Goal: Understand process/instructions

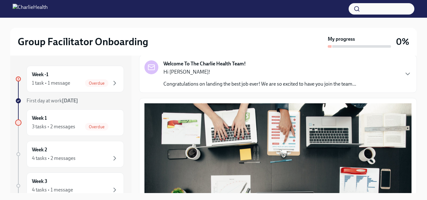
scroll to position [38, 0]
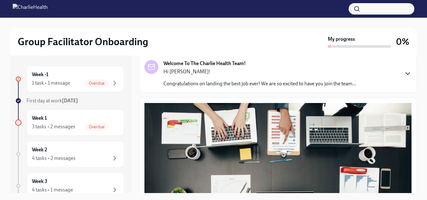
click at [404, 76] on icon "button" at bounding box center [408, 74] width 8 height 8
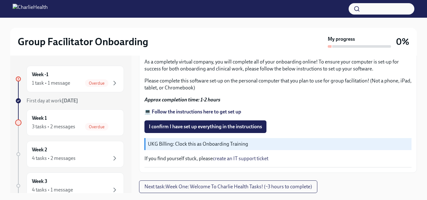
scroll to position [530, 0]
click at [214, 115] on strong "💻 Follow the instructions here to get set up" at bounding box center [192, 112] width 97 height 6
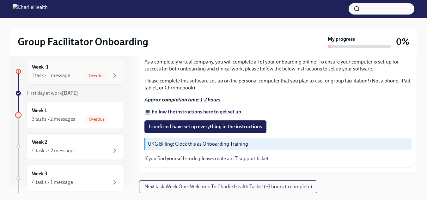
scroll to position [3, 0]
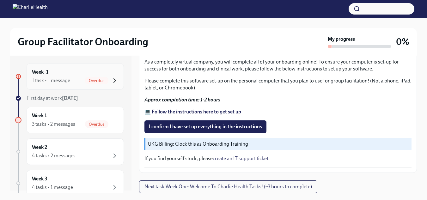
click at [112, 79] on icon "button" at bounding box center [115, 81] width 8 height 8
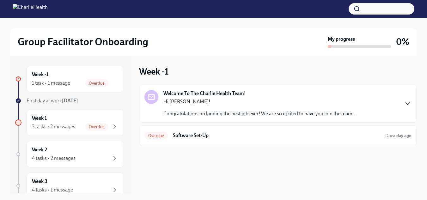
click at [408, 103] on icon "button" at bounding box center [408, 104] width 8 height 8
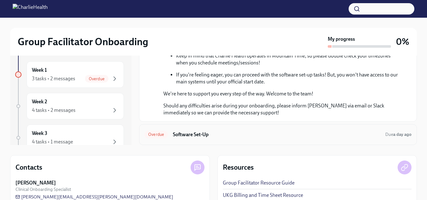
scroll to position [92, 0]
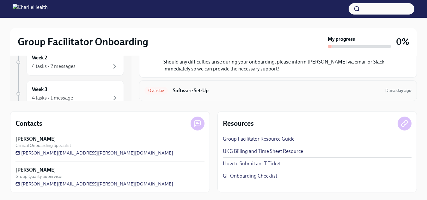
click at [352, 94] on h6 "Software Set-Up" at bounding box center [276, 90] width 207 height 7
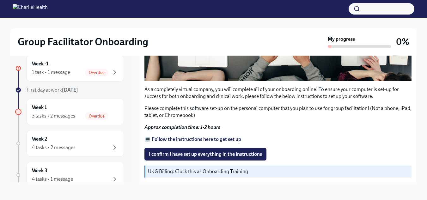
scroll to position [243, 0]
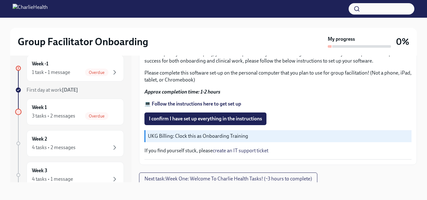
click at [232, 101] on strong "💻 Follow the instructions here to get set up" at bounding box center [192, 104] width 97 height 6
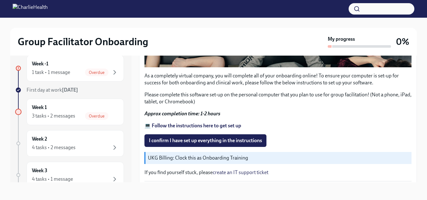
scroll to position [222, 0]
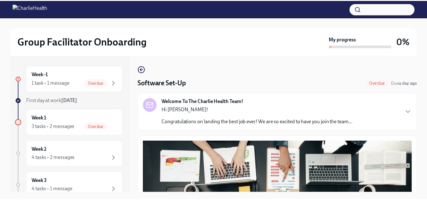
scroll to position [11, 0]
